Goal: Transaction & Acquisition: Register for event/course

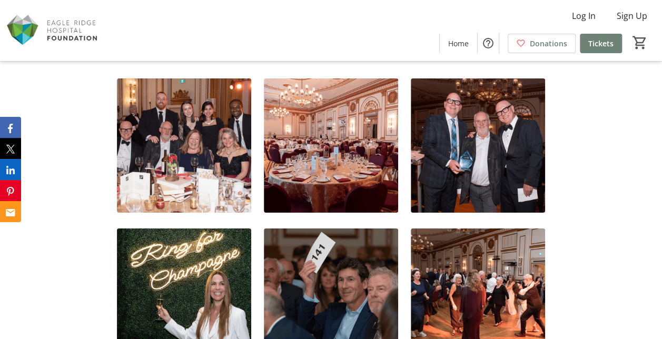
scroll to position [1788, 0]
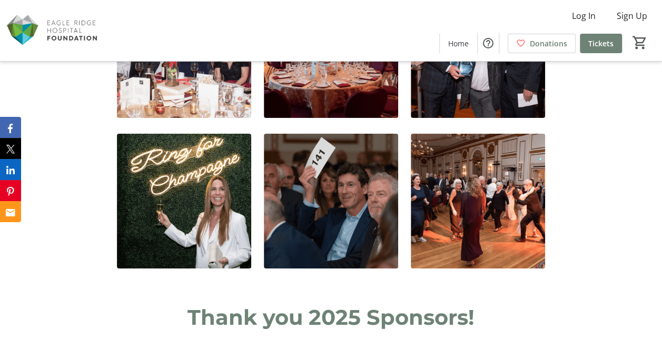
click at [317, 38] on div "Log In Sign Up Home Donations Tickets 0" at bounding box center [331, 30] width 662 height 61
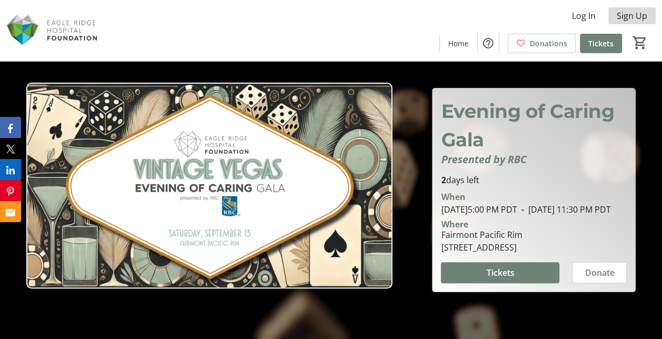
click at [632, 16] on span "Sign Up" at bounding box center [632, 15] width 31 height 13
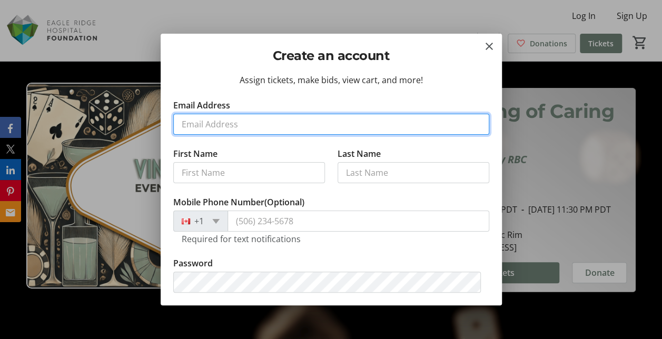
click at [240, 122] on input "Email Address" at bounding box center [331, 124] width 316 height 21
type input "[PERSON_NAME][EMAIL_ADDRESS][PERSON_NAME][DOMAIN_NAME]"
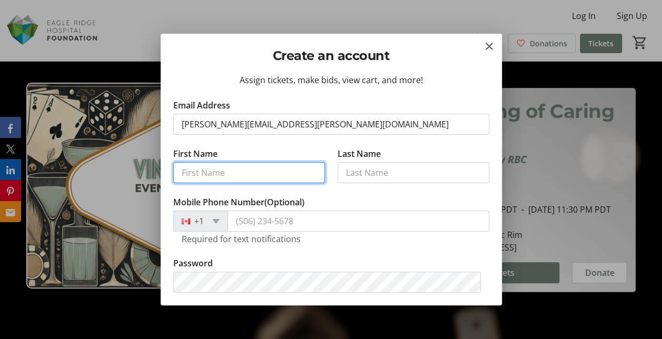
type input "[PERSON_NAME]"
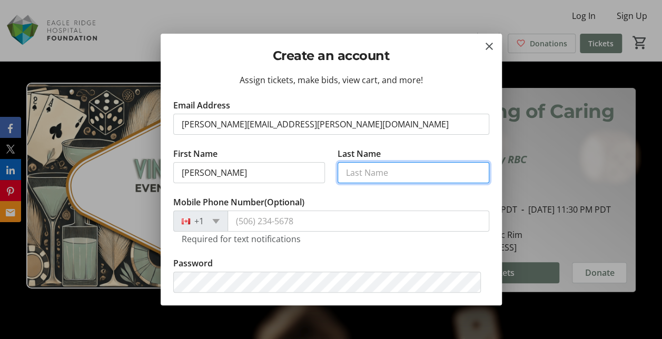
type input "Booth"
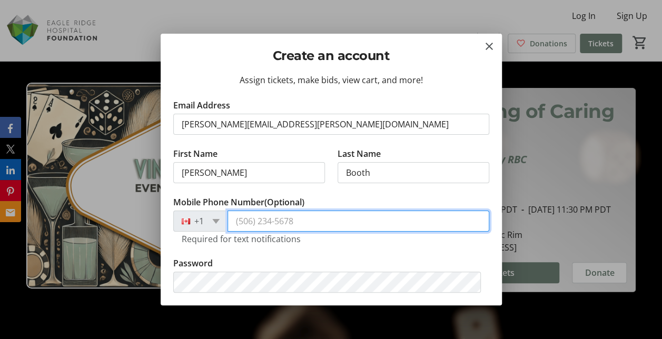
type input "[PHONE_NUMBER]"
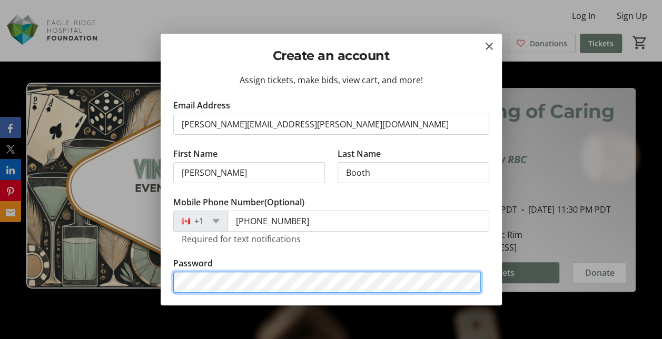
click at [173, 305] on button "Continue" at bounding box center [331, 315] width 316 height 21
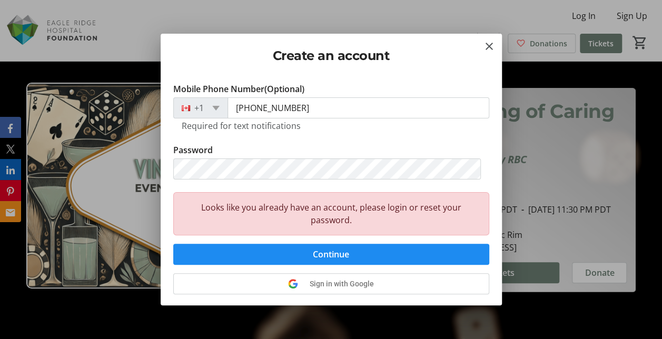
scroll to position [73, 0]
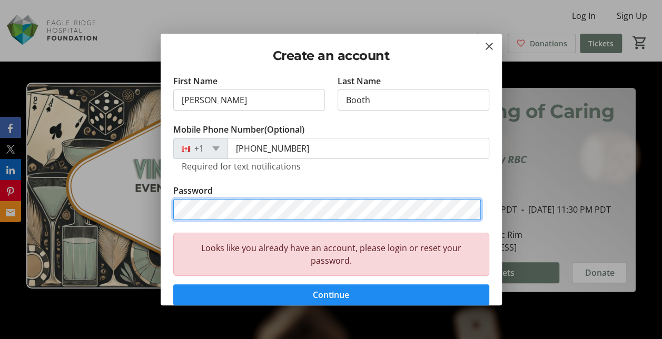
click at [133, 211] on div "Create an account Assign tickets, make bids, view cart, and more! Email Address…" at bounding box center [331, 169] width 662 height 339
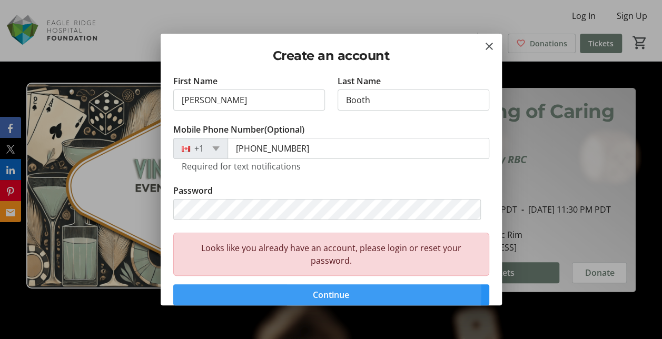
click at [250, 291] on span "submit" at bounding box center [331, 294] width 316 height 25
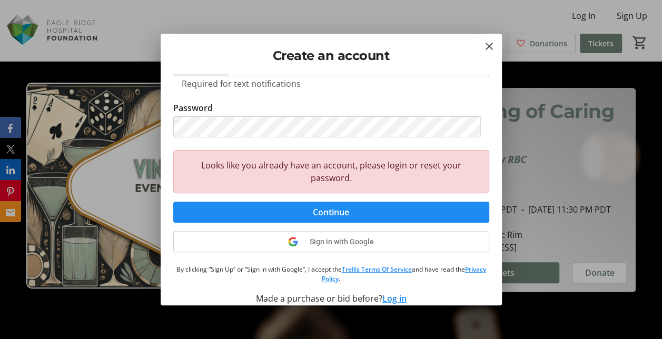
scroll to position [166, 0]
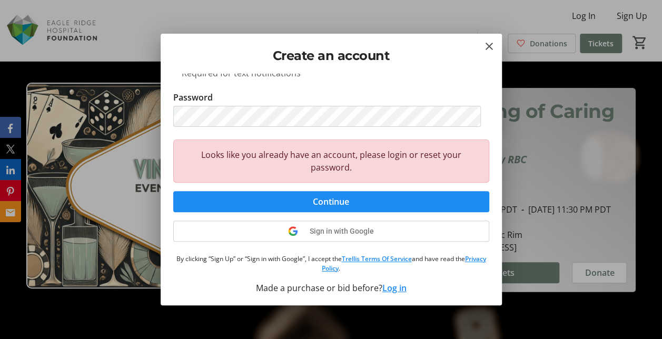
click at [501, 206] on div "Assign tickets, make bids, view cart, and more! Email Address [PERSON_NAME][EMA…" at bounding box center [331, 189] width 341 height 231
click at [349, 151] on div "Looks like you already have an account, please login or reset your password." at bounding box center [331, 161] width 316 height 43
click at [350, 165] on div "Looks like you already have an account, please login or reset your password." at bounding box center [331, 161] width 316 height 43
click at [391, 285] on button "Log in" at bounding box center [394, 288] width 24 height 13
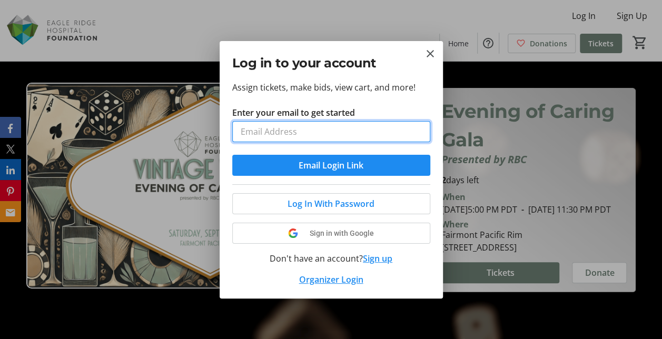
click at [261, 132] on input "Enter your email to get started" at bounding box center [331, 131] width 198 height 21
type input "[PERSON_NAME][EMAIL_ADDRESS][PERSON_NAME][DOMAIN_NAME]"
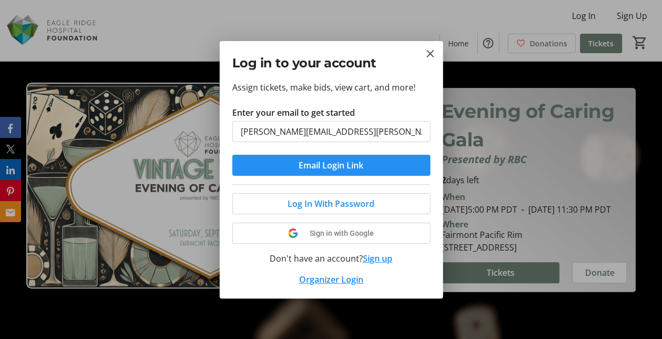
click at [276, 160] on span "submit" at bounding box center [331, 165] width 198 height 25
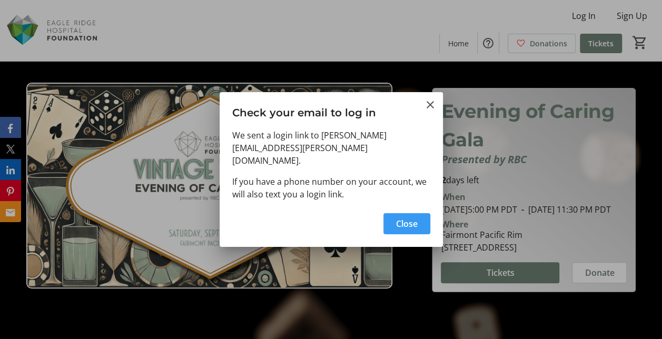
click at [403, 217] on span "Close" at bounding box center [407, 223] width 22 height 13
